Goal: Task Accomplishment & Management: Use online tool/utility

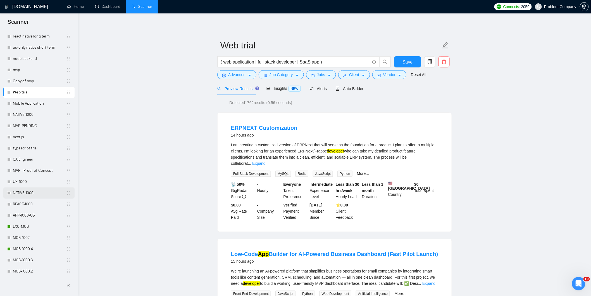
scroll to position [93, 0]
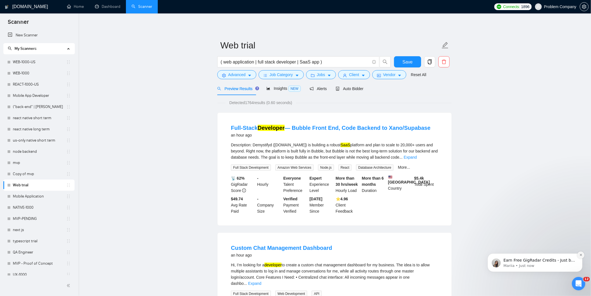
click at [581, 253] on icon "Dismiss notification" at bounding box center [581, 254] width 3 height 3
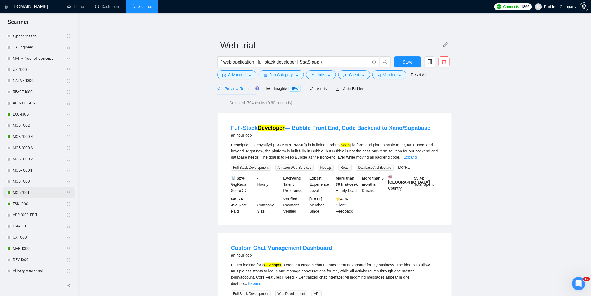
scroll to position [205, 0]
click at [32, 134] on link "MOB-1000.4" at bounding box center [39, 136] width 53 height 11
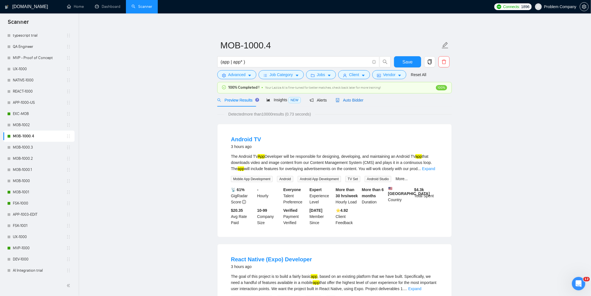
click at [354, 101] on span "Auto Bidder" at bounding box center [350, 100] width 28 height 4
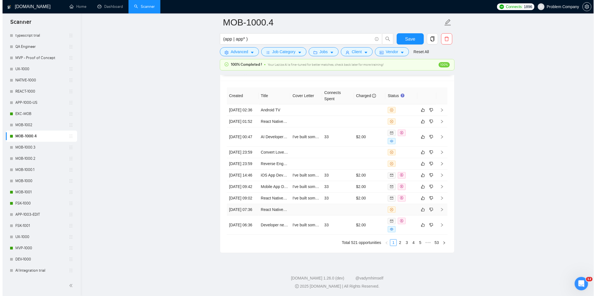
scroll to position [1454, 0]
click at [243, 127] on td "22 Aug, 2025 00:47" at bounding box center [240, 136] width 32 height 19
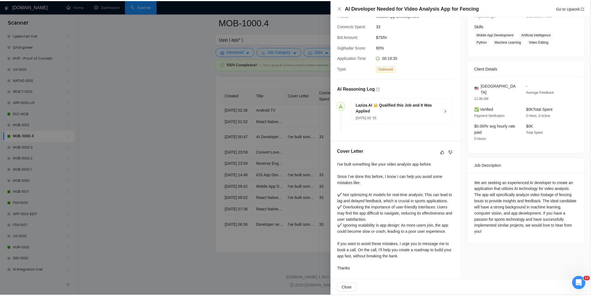
scroll to position [87, 0]
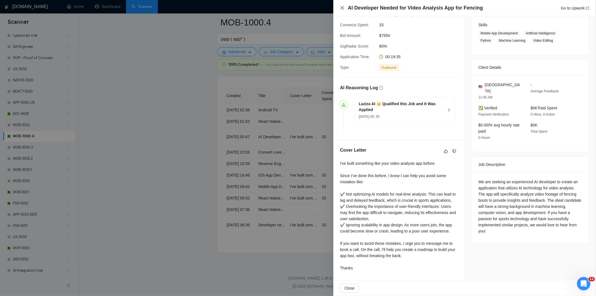
click at [342, 8] on icon "close" at bounding box center [342, 7] width 3 height 3
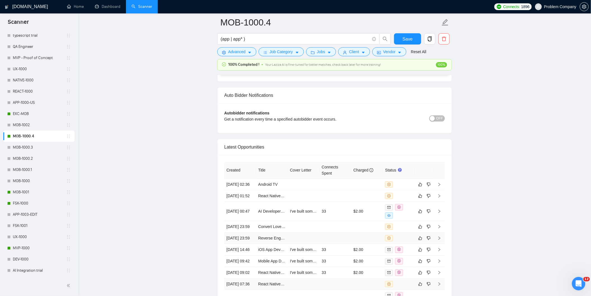
scroll to position [1454, 0]
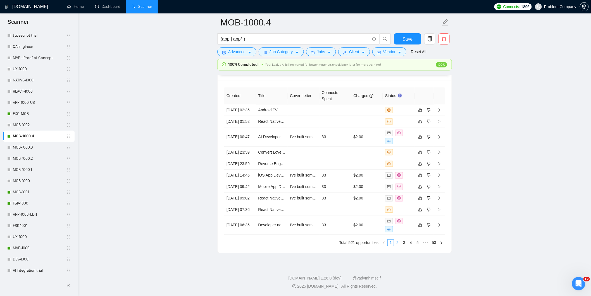
click at [398, 243] on link "2" at bounding box center [398, 242] width 6 height 6
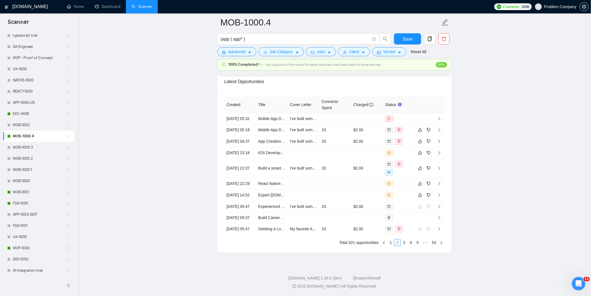
scroll to position [1451, 0]
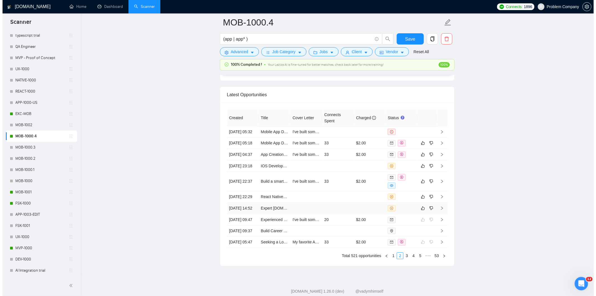
scroll to position [1358, 0]
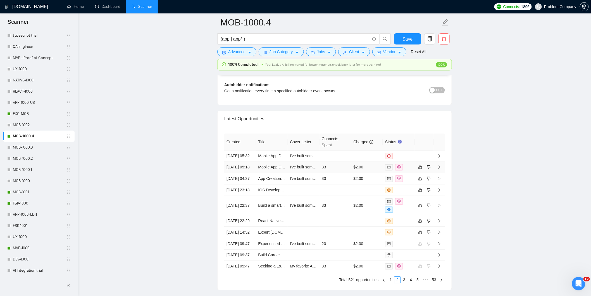
click at [245, 173] on td "21 Aug, 2025 05:18" at bounding box center [240, 166] width 32 height 11
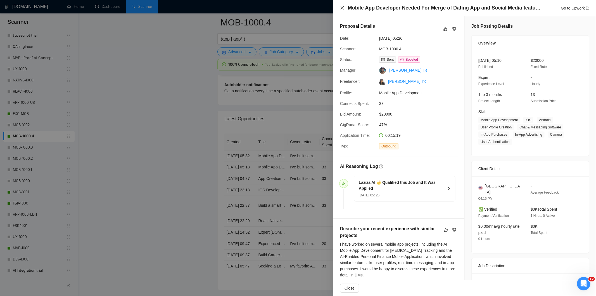
click at [343, 6] on icon "close" at bounding box center [342, 8] width 4 height 4
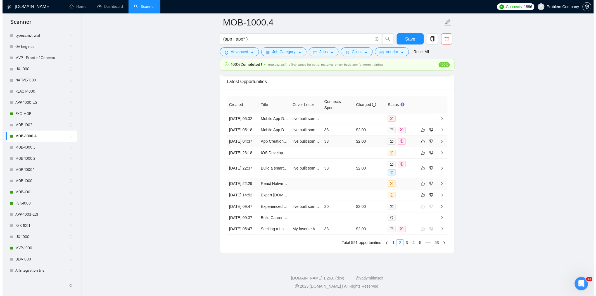
scroll to position [1389, 0]
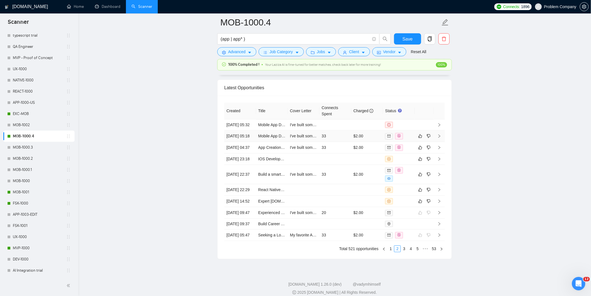
click at [242, 142] on td "21 Aug, 2025 05:18" at bounding box center [240, 135] width 32 height 11
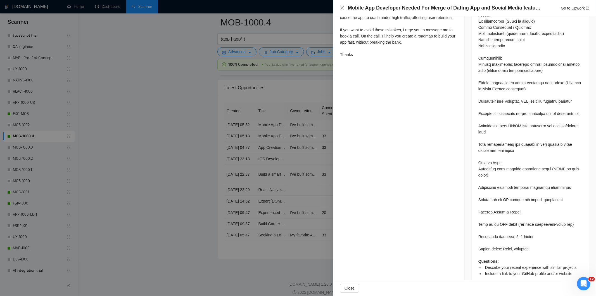
scroll to position [398, 0]
click at [342, 10] on icon "close" at bounding box center [342, 8] width 4 height 4
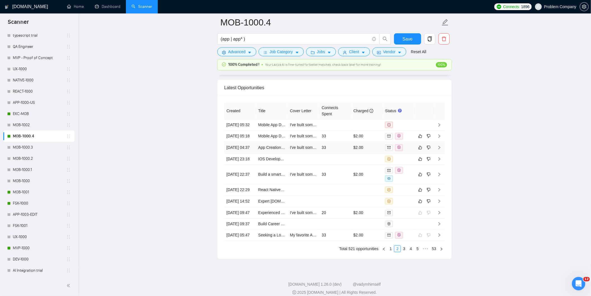
click at [249, 153] on td "21 Aug, 2025 04:37" at bounding box center [240, 147] width 32 height 11
